Goal: Transaction & Acquisition: Purchase product/service

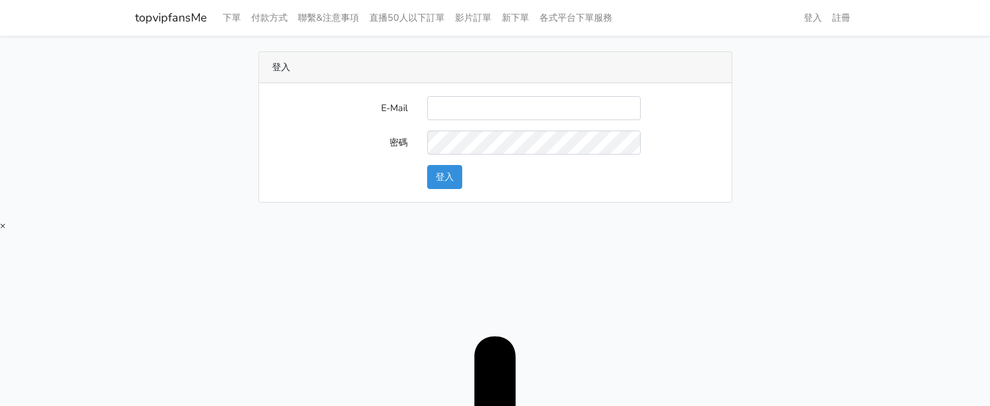
type input "[EMAIL_ADDRESS][DOMAIN_NAME]"
click at [434, 180] on button "登入" at bounding box center [444, 177] width 35 height 24
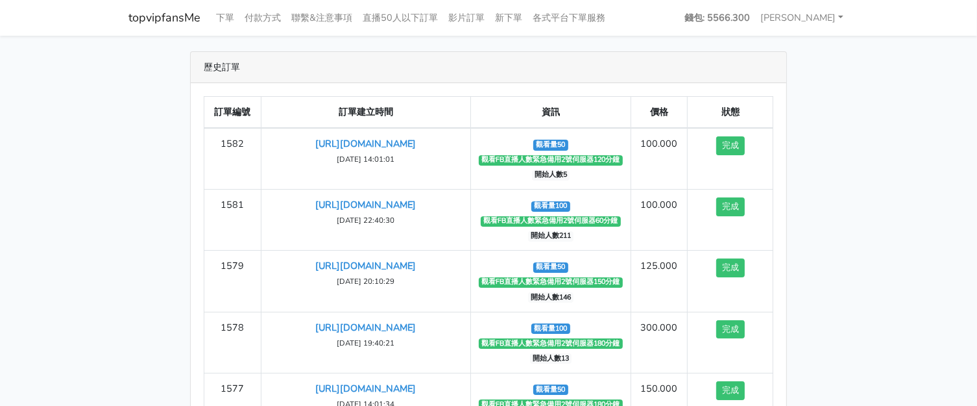
drag, startPoint x: 914, startPoint y: 103, endPoint x: 853, endPoint y: 92, distance: 62.1
click at [914, 103] on main "歷史訂單 訂單編號 訂單建立時間 資訊 價格 狀態 1582 https://www.facebook.com/100083399346069/videos/…" at bounding box center [488, 272] width 977 height 472
click at [228, 17] on link "下單" at bounding box center [225, 17] width 29 height 25
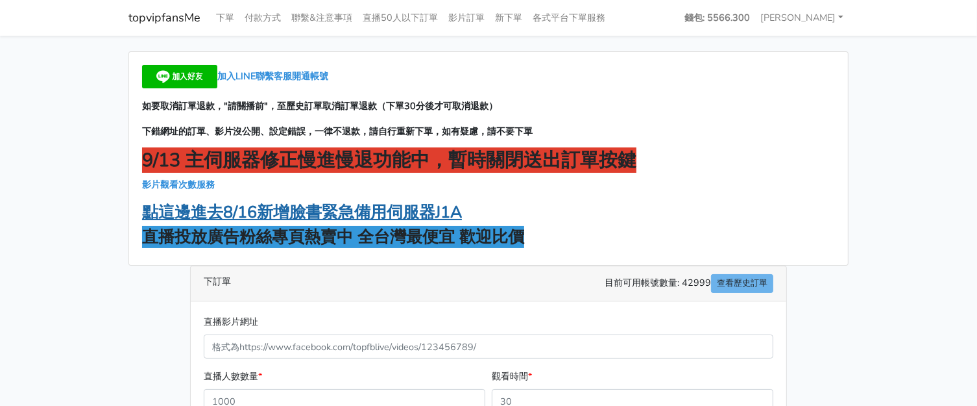
click at [371, 209] on strong "點這邊進去8/16新增臉書緊急備用伺服器J1A" at bounding box center [302, 212] width 320 height 22
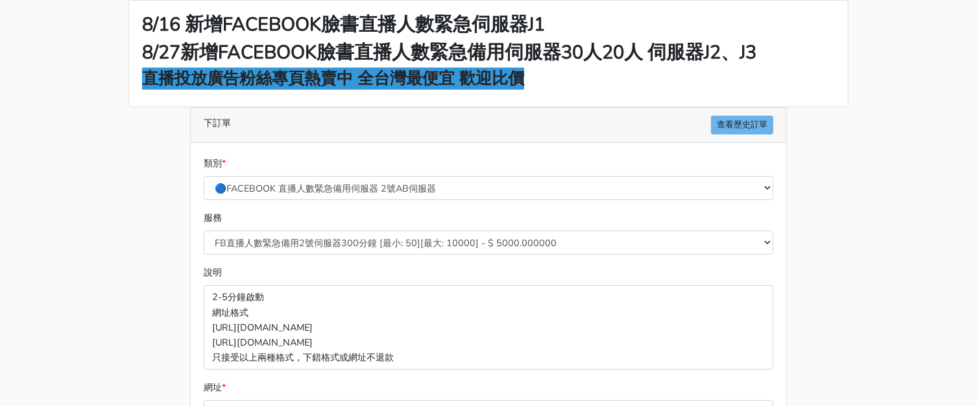
scroll to position [162, 0]
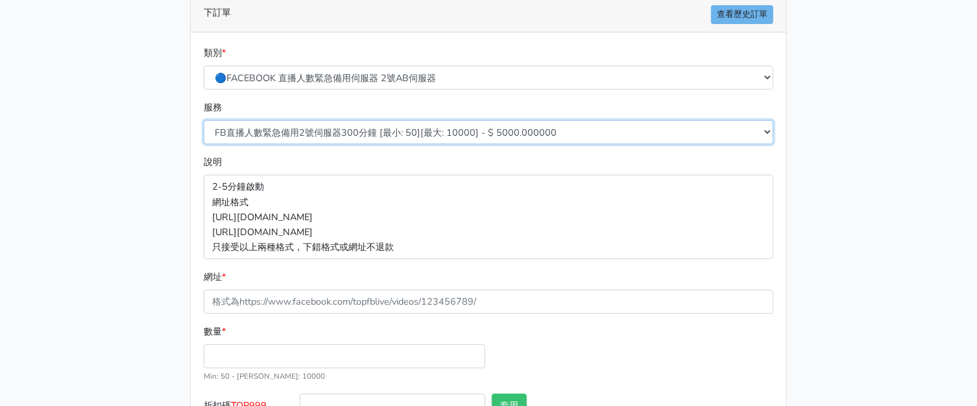
click at [376, 128] on select "FB直播人數緊急備用2號伺服器300分鐘 [最小: 50][最大: 10000] - $ 5000.000000 FB直播人數緊急備用2號伺服器60分鐘 [最…" at bounding box center [489, 132] width 570 height 24
select select "578"
click at [204, 120] on select "FB直播人數緊急備用2號伺服器300分鐘 [最小: 50][最大: 10000] - $ 5000.000000 FB直播人數緊急備用2號伺服器60分鐘 [最…" at bounding box center [489, 132] width 570 height 24
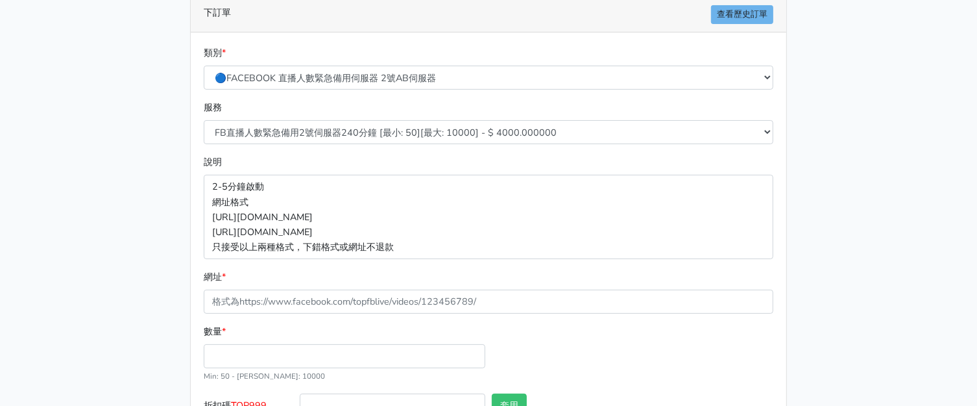
click at [69, 202] on main "8/16 新增FACEBOOK臉書直播人數緊急伺服器J1 8/27新增FACEBOOK臉書直播人數緊急備用伺服器30人20人 伺服器J2、J3 直播投放廣告粉…" at bounding box center [488, 187] width 977 height 626
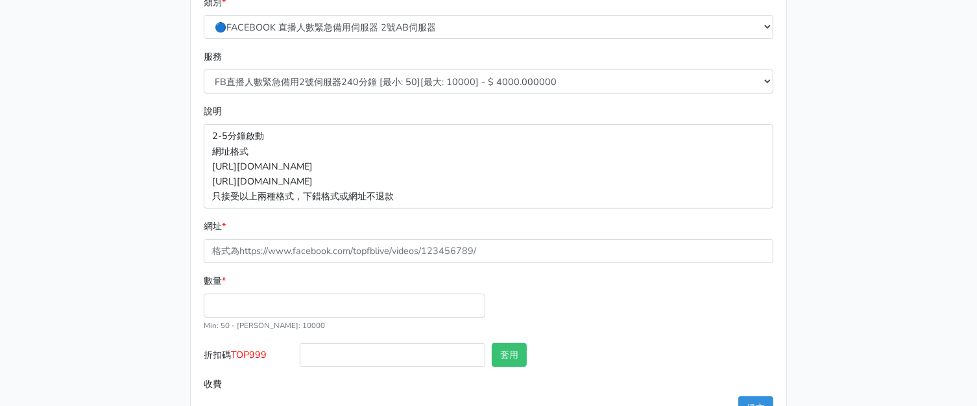
scroll to position [256, 0]
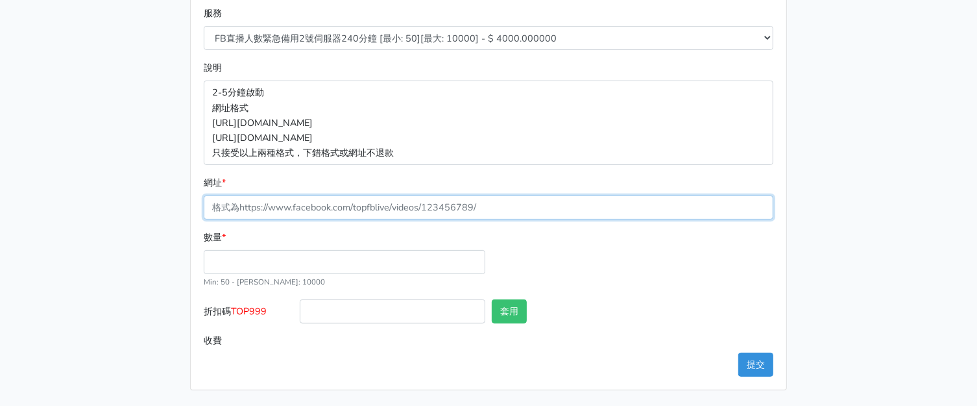
click at [337, 208] on input "網址 *" at bounding box center [489, 207] width 570 height 24
paste input "https://www.facebook.com/100083399346069/videos/758921193689065"
type input "[URL][DOMAIN_NAME]"
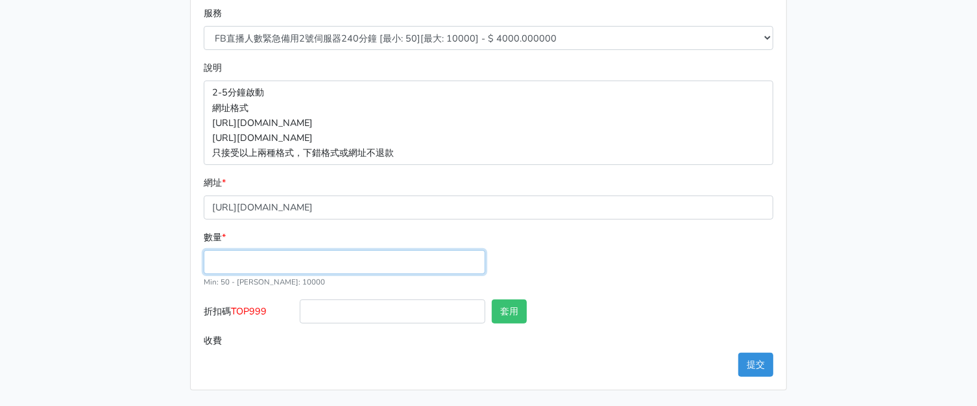
click at [266, 269] on input "數量 *" at bounding box center [345, 262] width 282 height 24
type input "100"
type input "400.000"
click at [260, 310] on span "TOP999" at bounding box center [249, 310] width 36 height 13
click at [300, 310] on input "折扣碼 TOP999" at bounding box center [393, 311] width 186 height 24
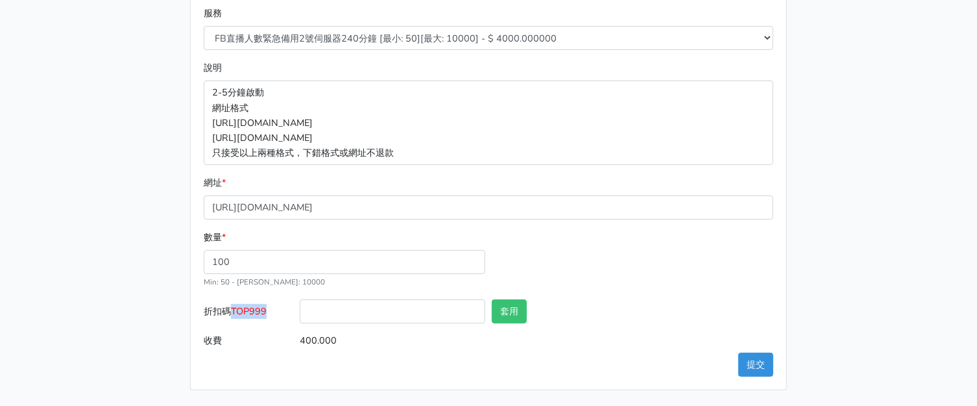
click at [260, 310] on span "TOP999" at bounding box center [249, 310] width 36 height 13
click at [300, 310] on input "折扣碼 TOP999" at bounding box center [393, 311] width 186 height 24
copy span "TOP999"
drag, startPoint x: 370, startPoint y: 317, endPoint x: 458, endPoint y: 325, distance: 88.0
click at [370, 317] on input "折扣碼 TOP999" at bounding box center [393, 311] width 186 height 24
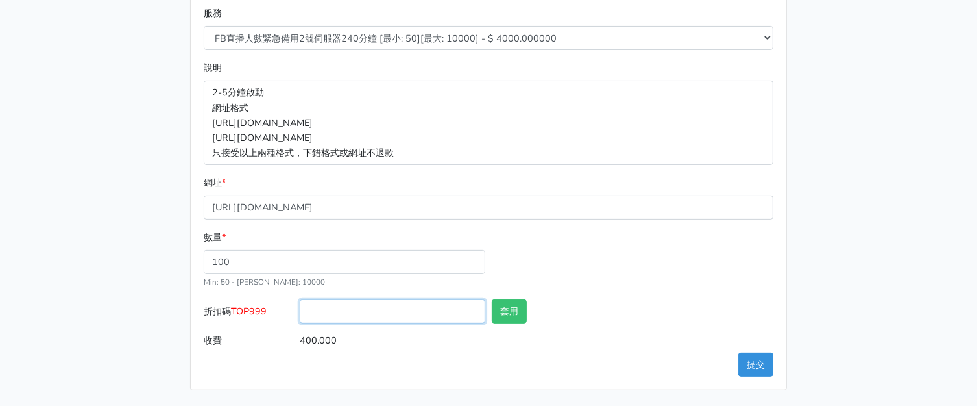
paste input "TOP999"
type input "TOP999"
click at [500, 321] on button "套用" at bounding box center [509, 311] width 35 height 24
type input "套用失敗"
drag, startPoint x: 749, startPoint y: 368, endPoint x: 717, endPoint y: 373, distance: 32.9
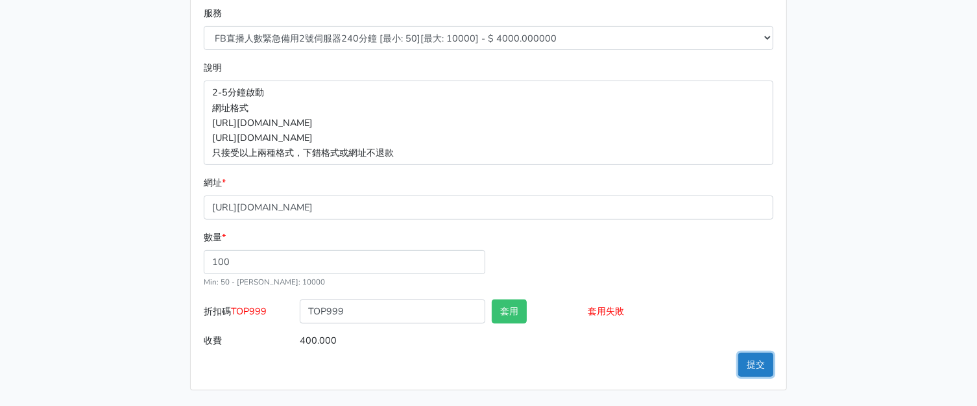
click at [749, 367] on button "提交" at bounding box center [756, 364] width 35 height 24
click at [870, 55] on main "8/16 新增FACEBOOK臉書直播人數緊急伺服器J1 8/27新增FACEBOOK臉書直播人數緊急備用伺服器30人20人 伺服器J2、J3 直播投放廣告粉…" at bounding box center [488, 93] width 977 height 626
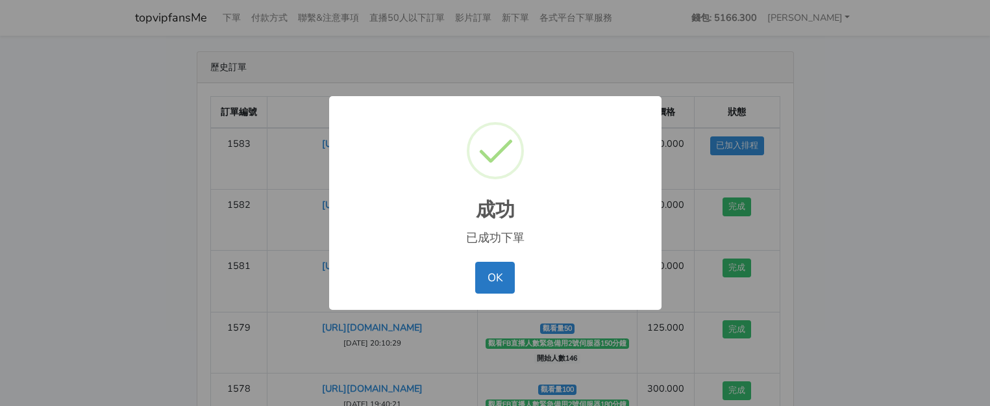
click at [849, 143] on div "成功 × 已成功下單 OK No Cancel" at bounding box center [495, 203] width 990 height 406
